Goal: Browse casually

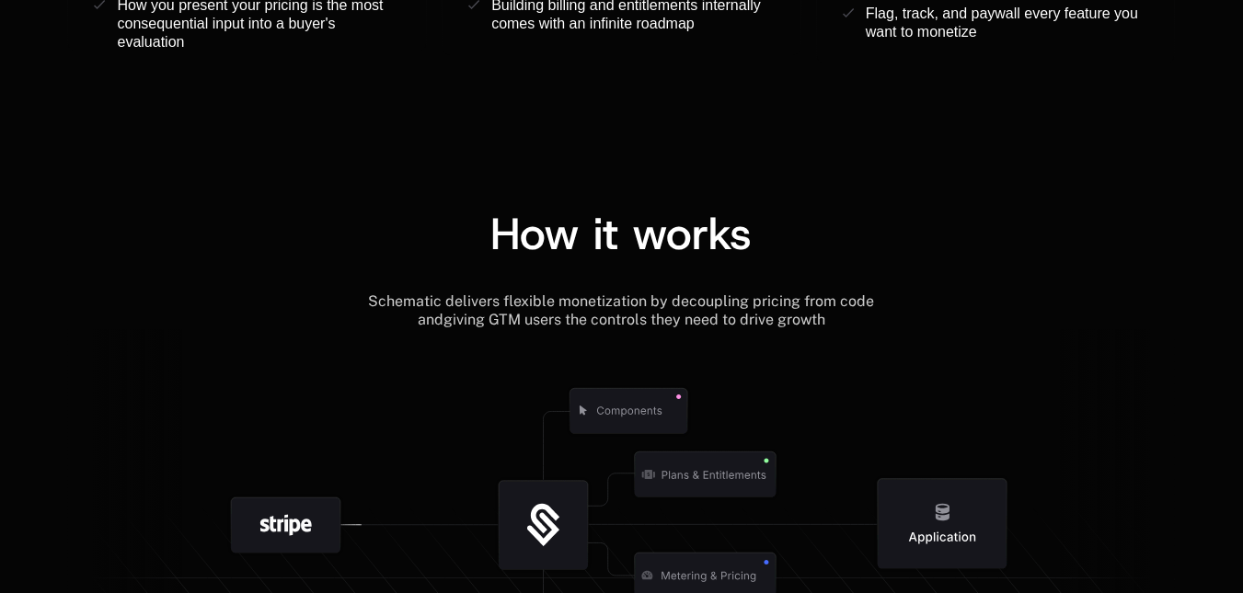
scroll to position [2116, 0]
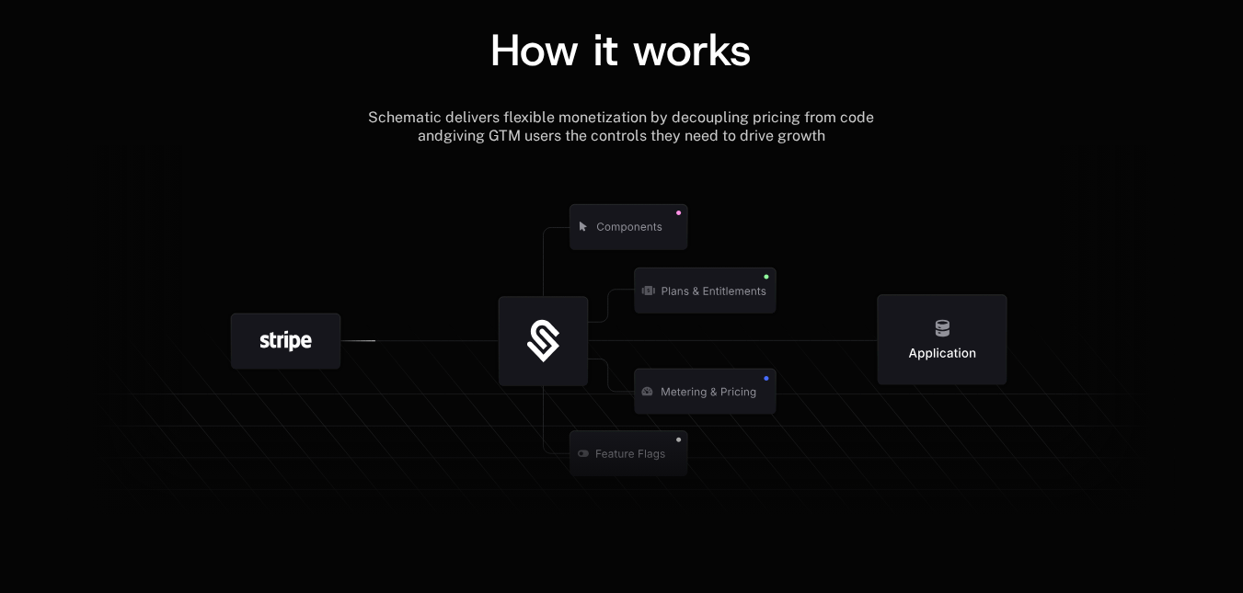
scroll to position [2116, 0]
click at [582, 224] on icon at bounding box center [584, 227] width 8 height 10
click at [636, 220] on icon at bounding box center [629, 226] width 118 height 45
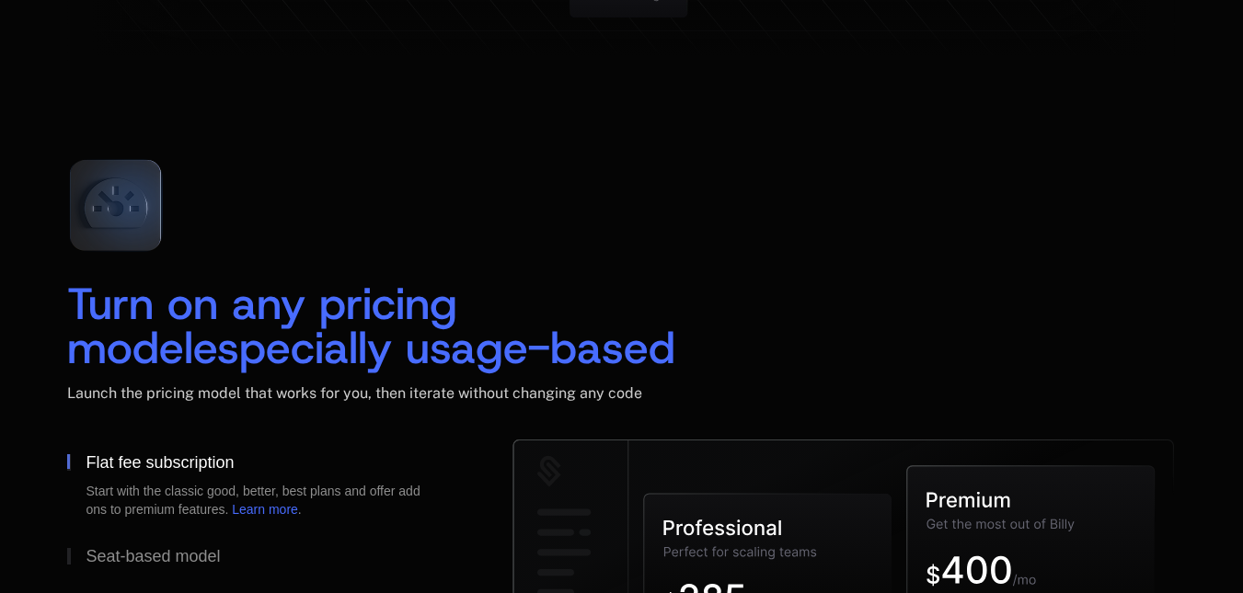
scroll to position [2576, 0]
click at [142, 176] on icon at bounding box center [115, 204] width 122 height 122
click at [120, 210] on icon at bounding box center [115, 204] width 122 height 122
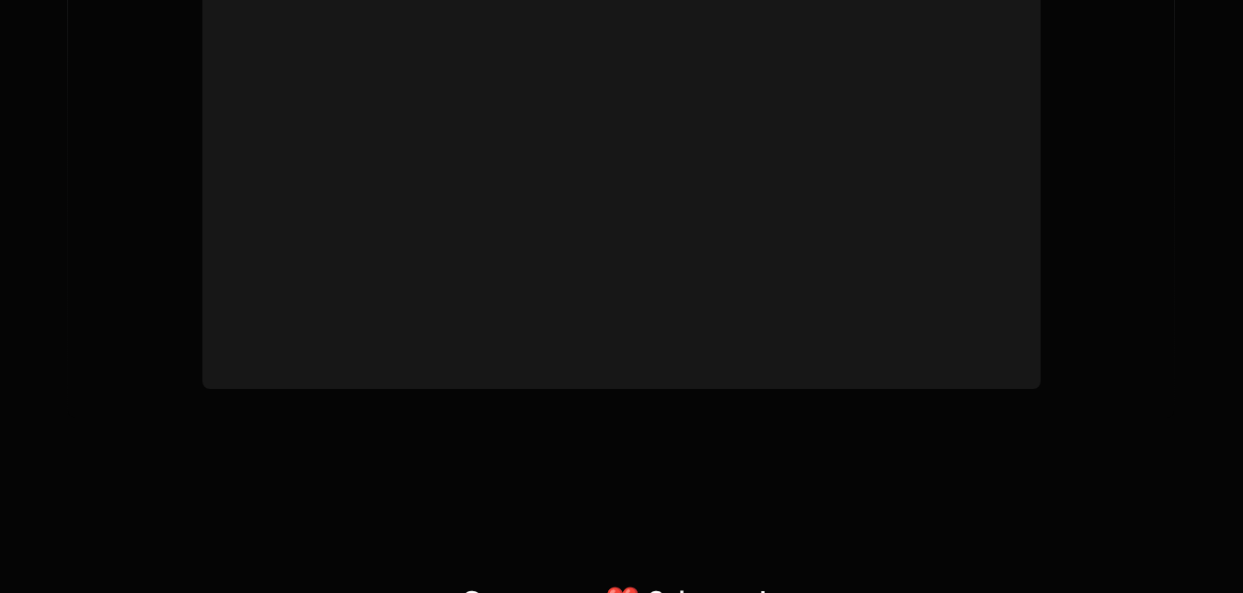
scroll to position [6898, 0]
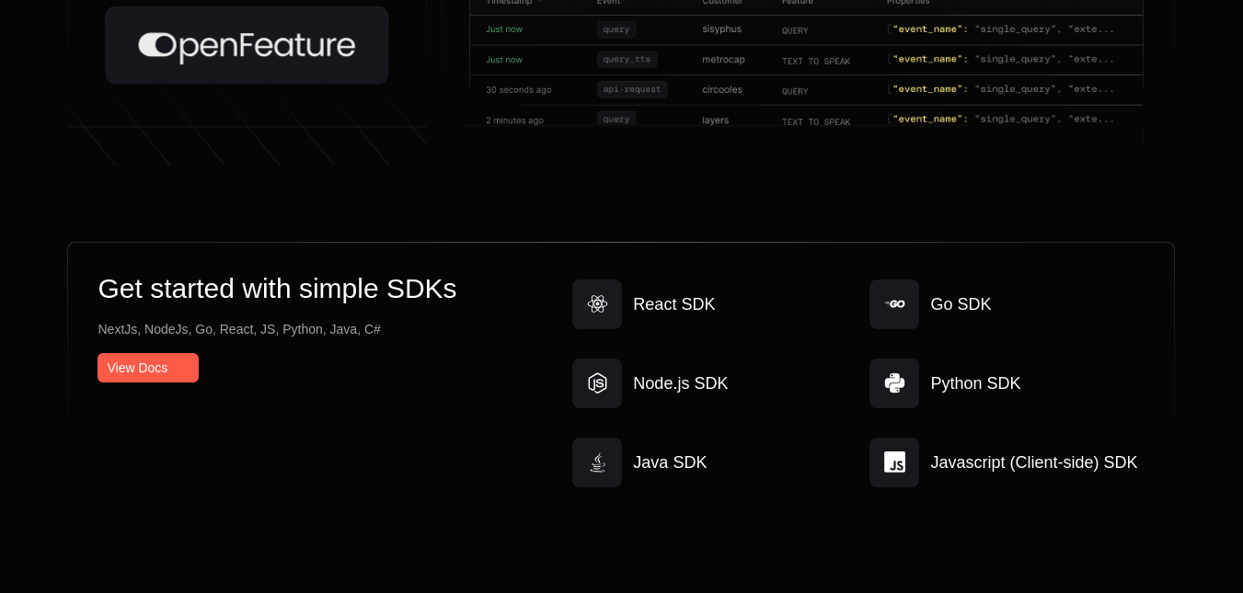
scroll to position [9666, 0]
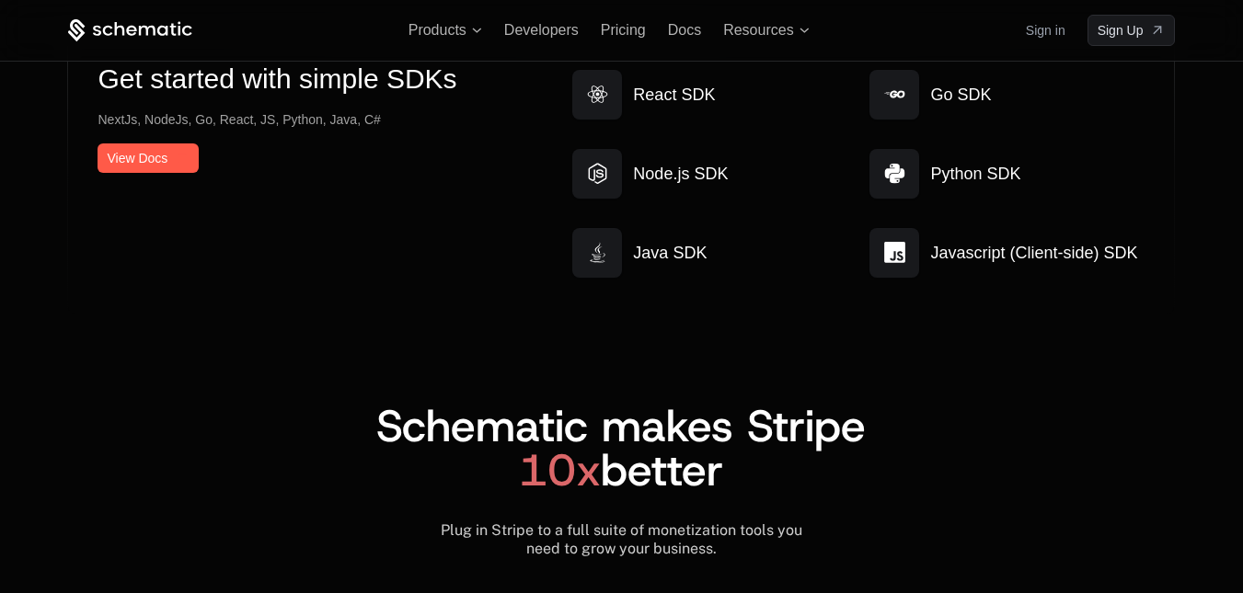
scroll to position [9626, 0]
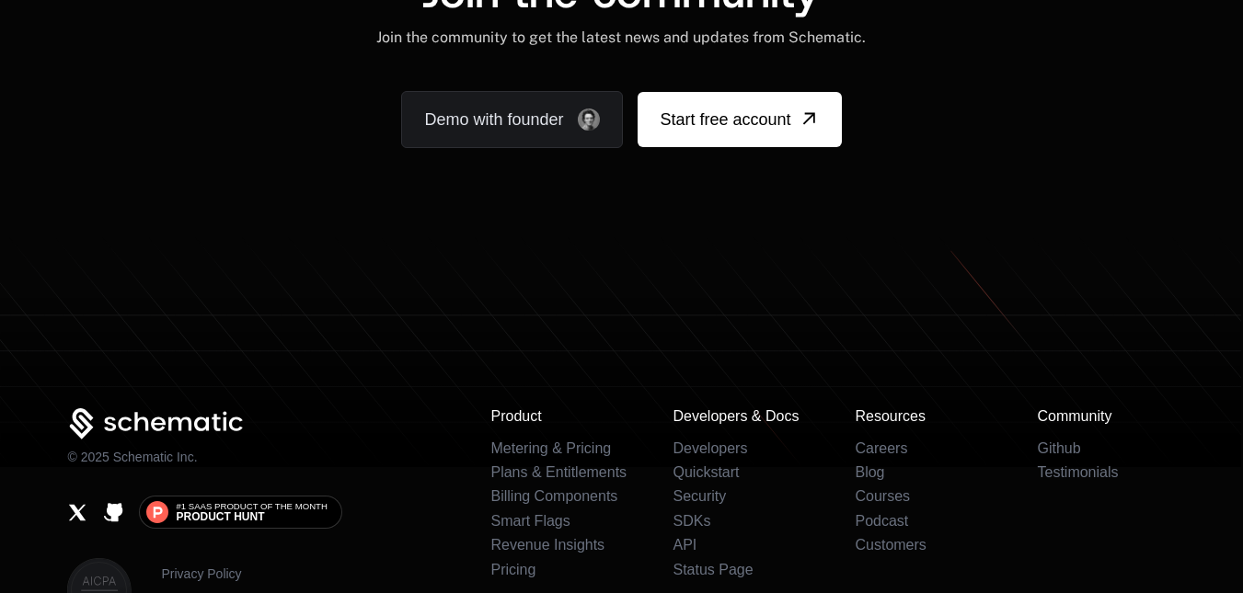
scroll to position [11638, 0]
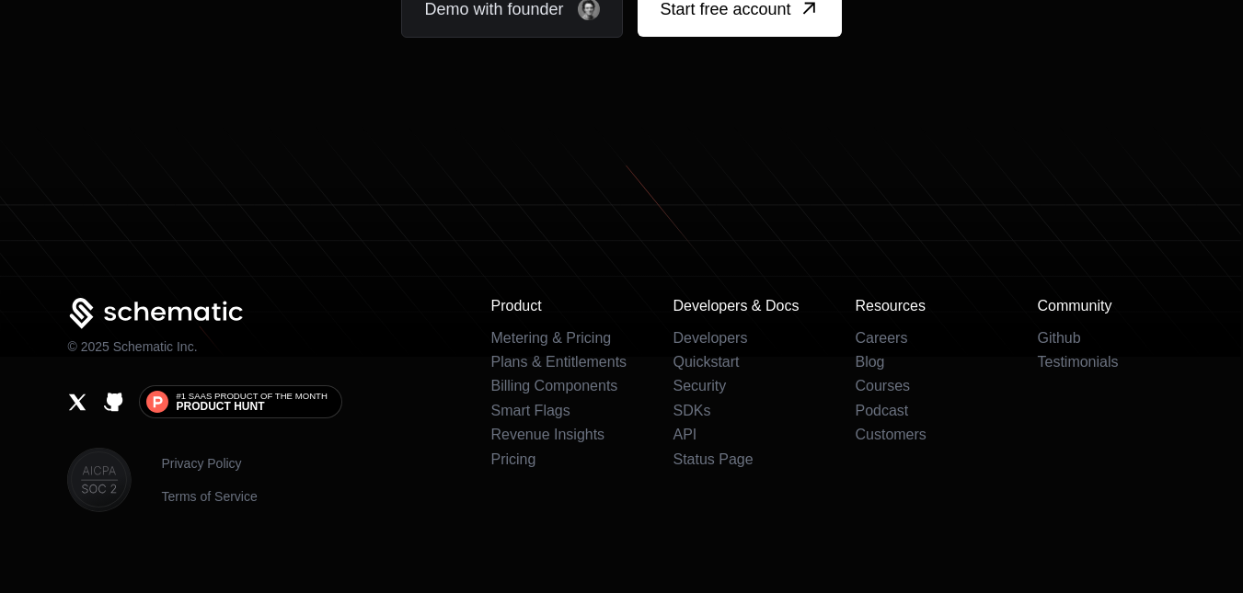
scroll to position [11616, 0]
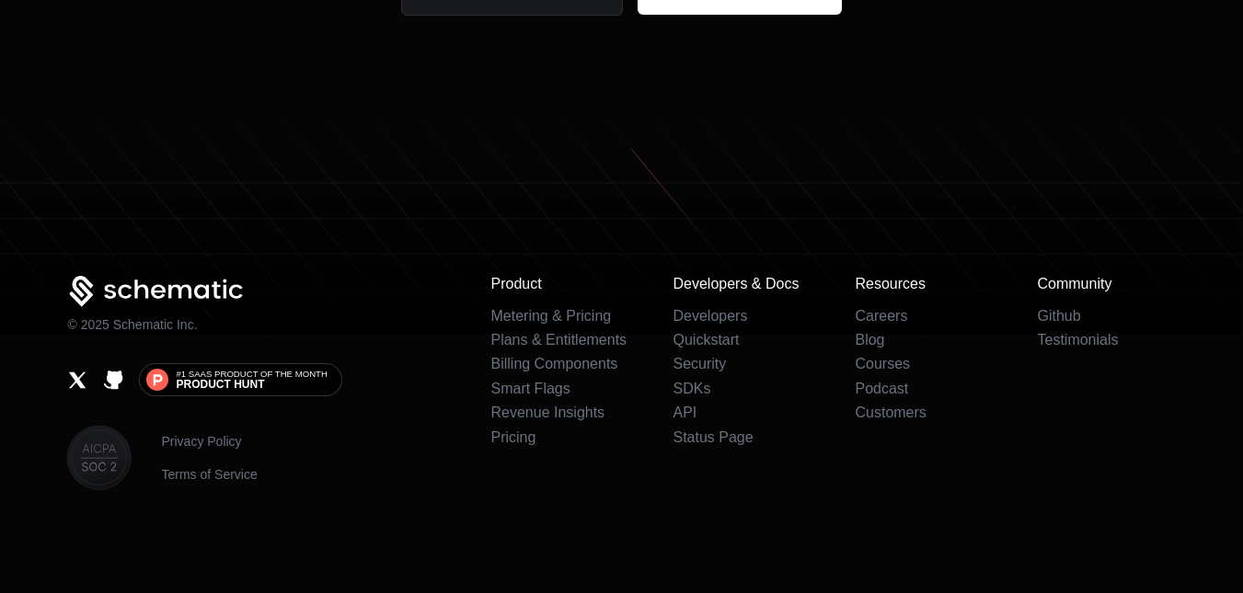
scroll to position [11528, 0]
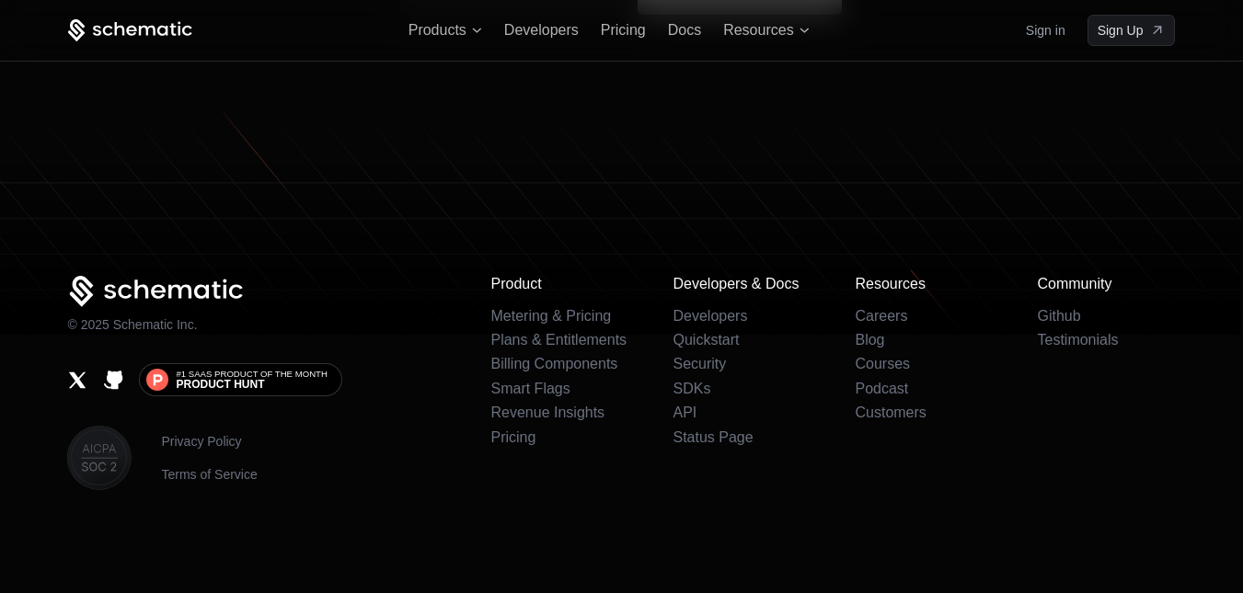
scroll to position [11399, 0]
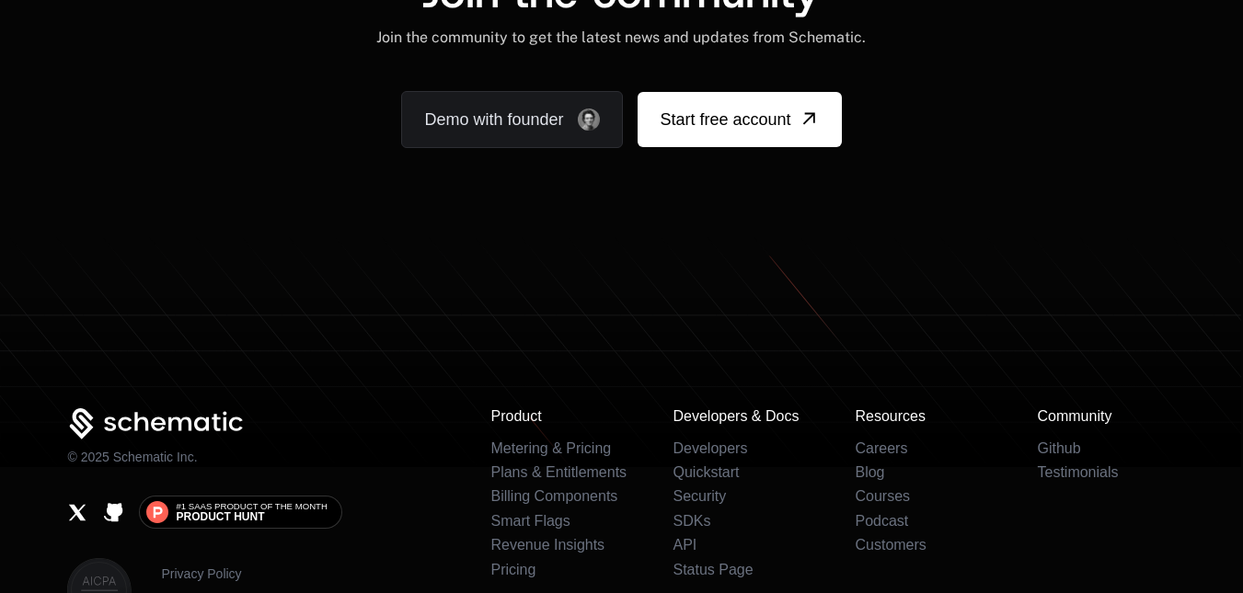
scroll to position [11638, 0]
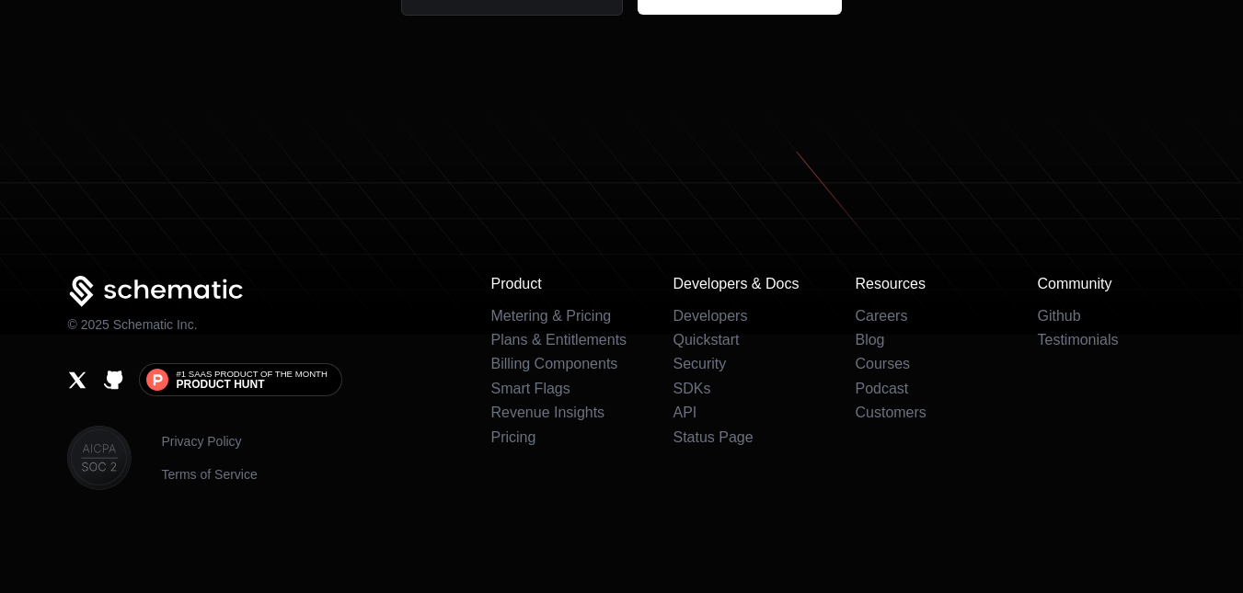
scroll to position [11528, 0]
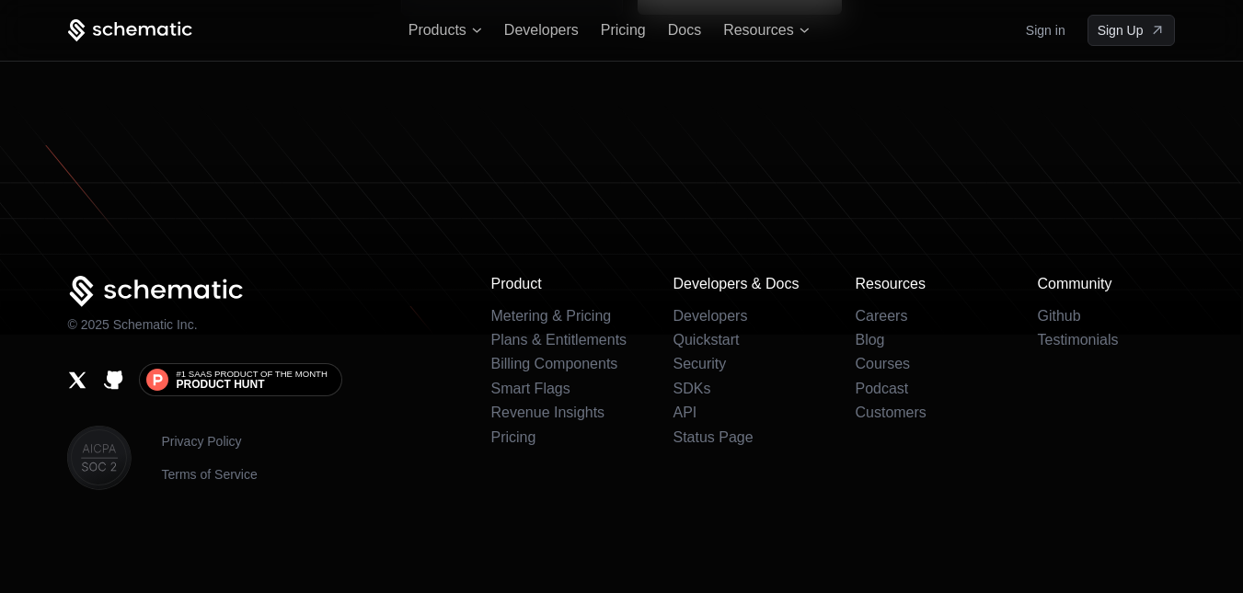
scroll to position [11439, 0]
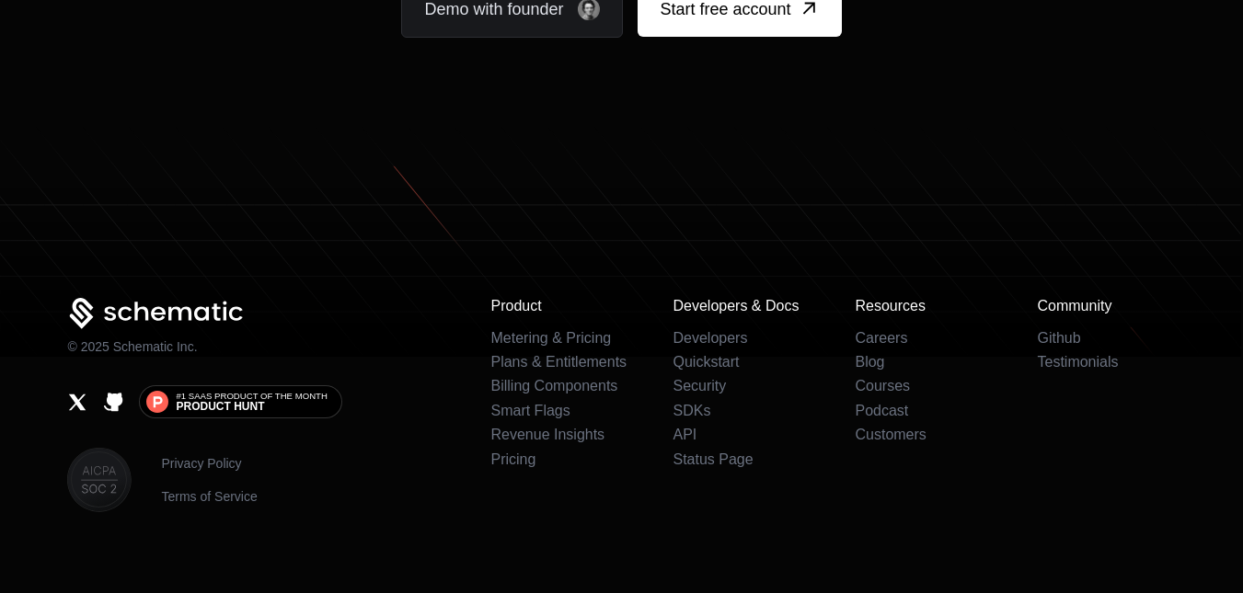
scroll to position [11616, 0]
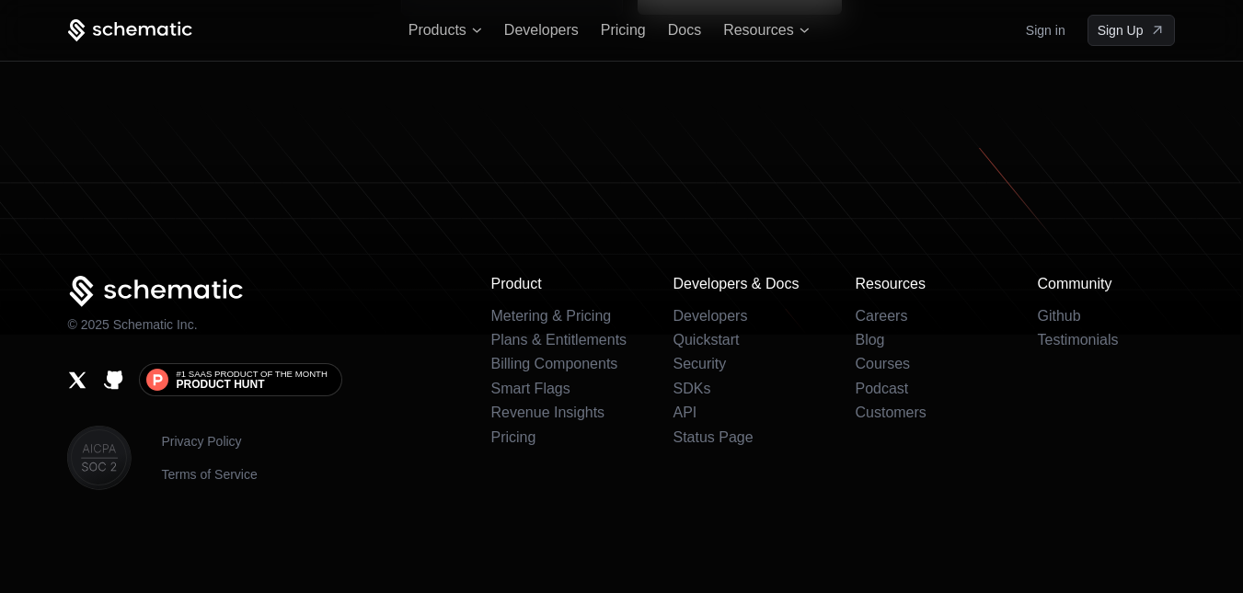
scroll to position [11439, 0]
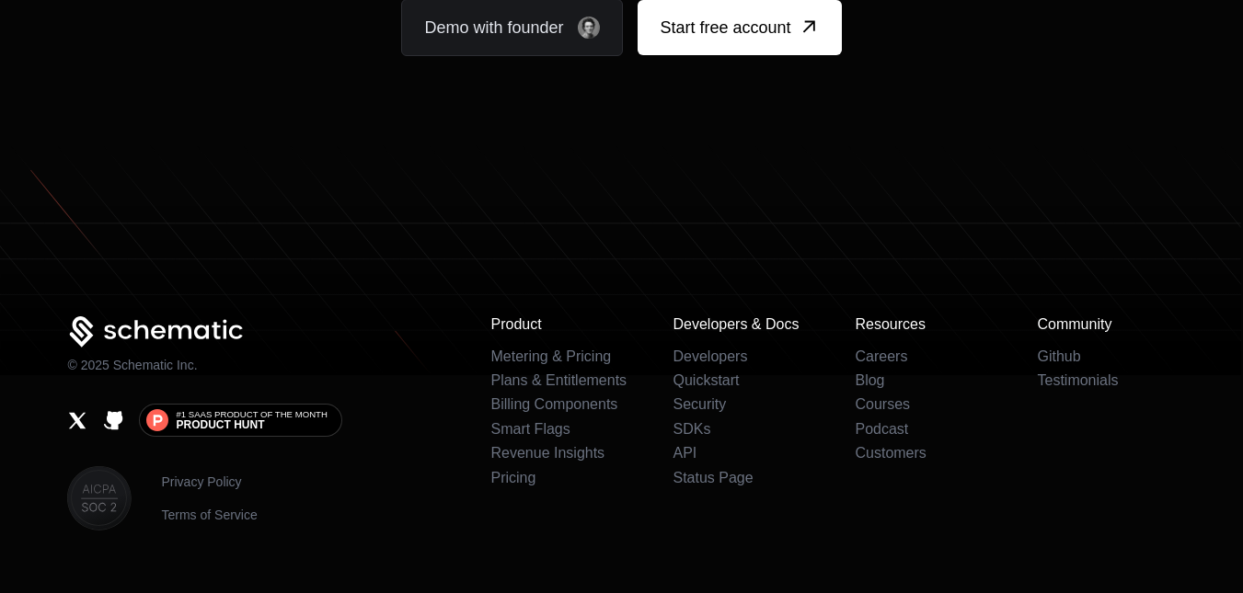
scroll to position [11439, 0]
